Goal: Navigation & Orientation: Find specific page/section

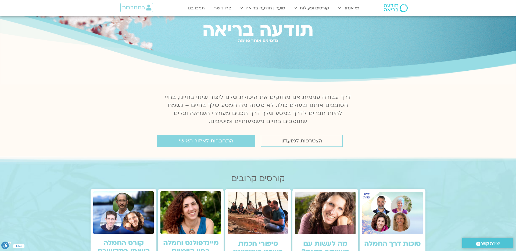
scroll to position [37, 0]
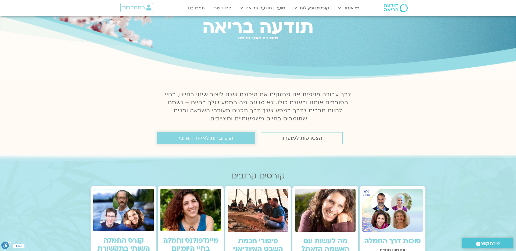
click at [227, 140] on span "התחברות לאיזור האישי" at bounding box center [206, 138] width 54 height 6
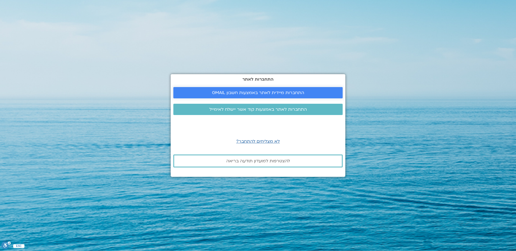
click at [258, 94] on span "התחברות מיידית לאתר באמצעות חשבון GMAIL" at bounding box center [258, 92] width 92 height 5
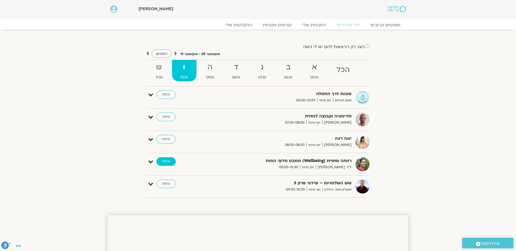
click at [168, 161] on link "כניסה" at bounding box center [165, 161] width 19 height 9
